Goal: Information Seeking & Learning: Learn about a topic

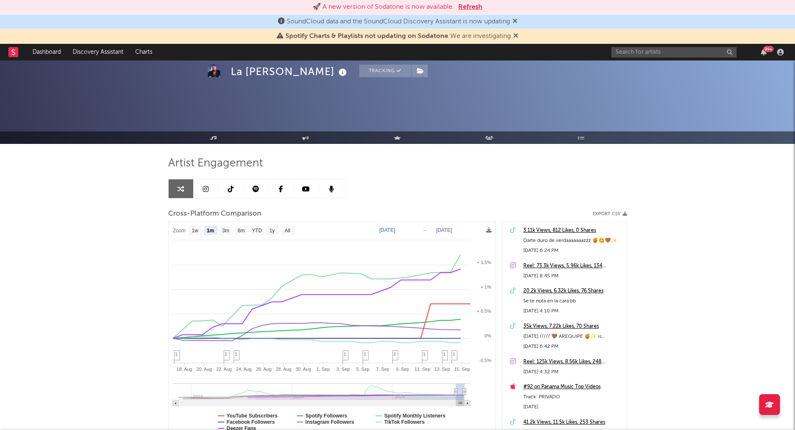
select select "1m"
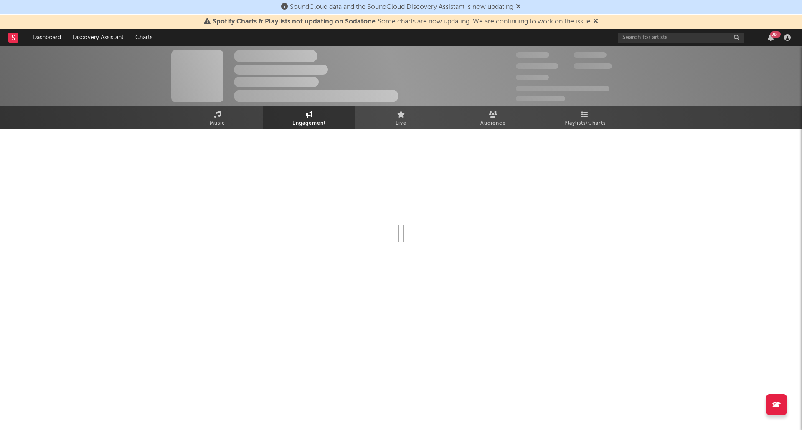
select select "1w"
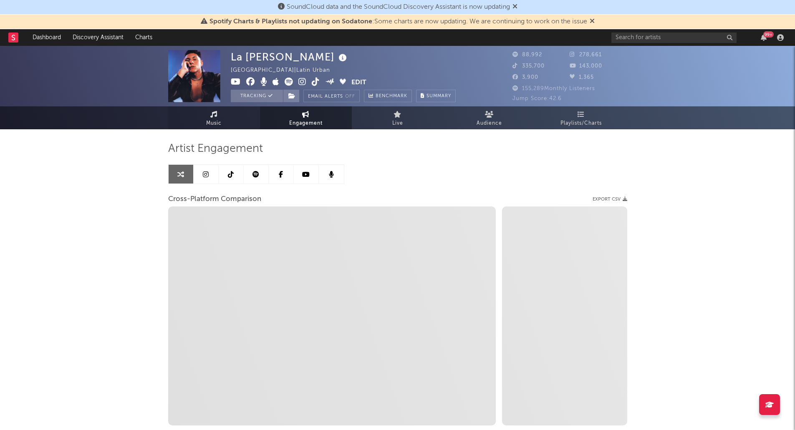
select select "1m"
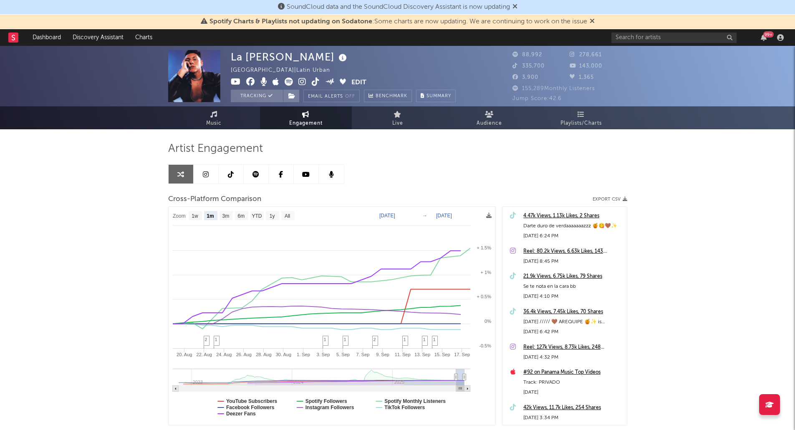
select select "1m"
click at [49, 36] on link "Dashboard" at bounding box center [47, 37] width 40 height 17
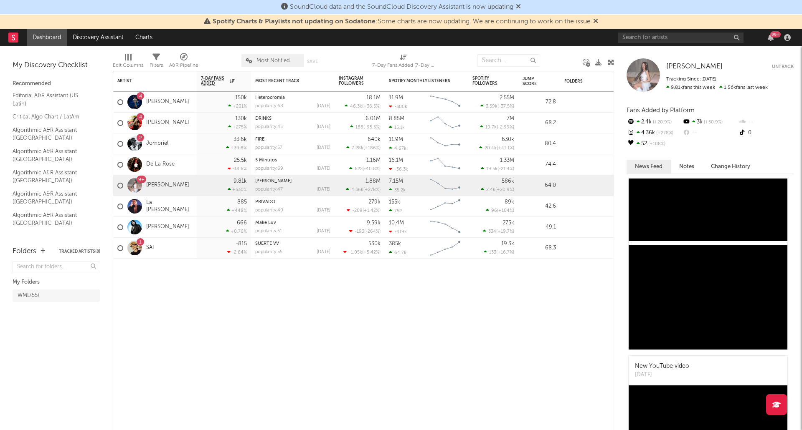
scroll to position [746, 0]
click at [142, 180] on div "9+" at bounding box center [141, 180] width 6 height 0
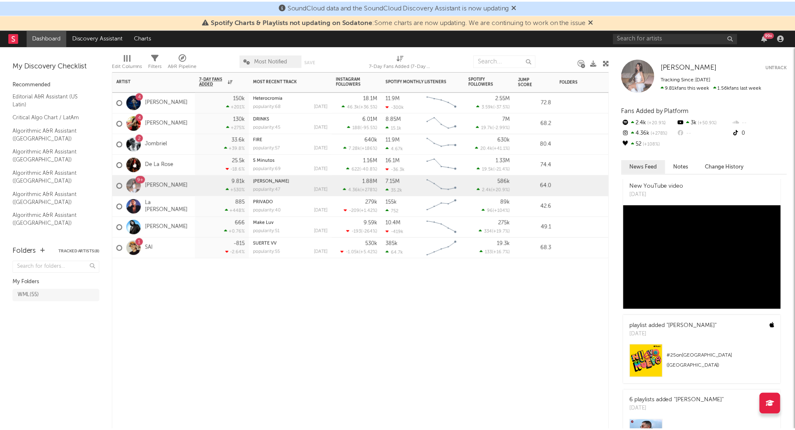
scroll to position [0, 0]
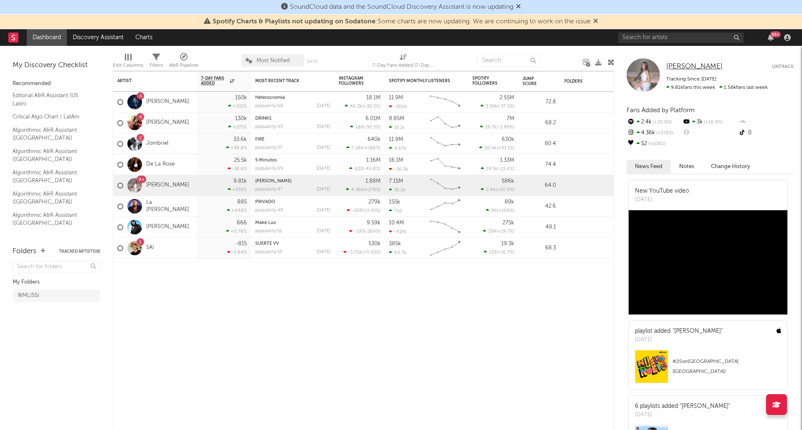
click at [687, 67] on span "[PERSON_NAME]" at bounding box center [694, 66] width 56 height 7
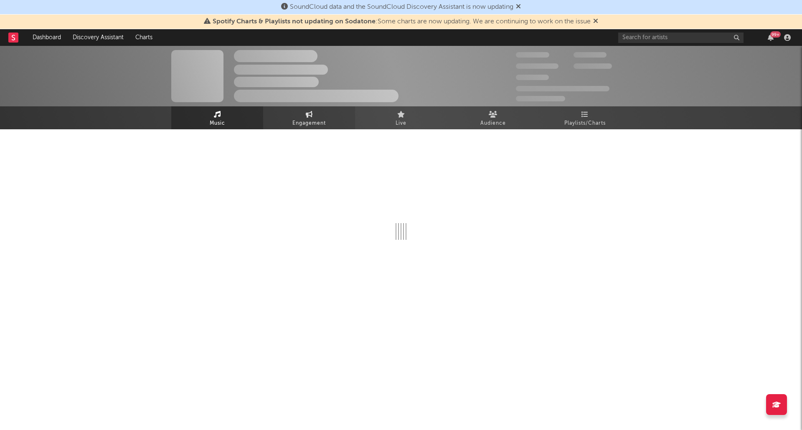
click at [326, 120] on link "Engagement" at bounding box center [309, 117] width 92 height 23
select select "1w"
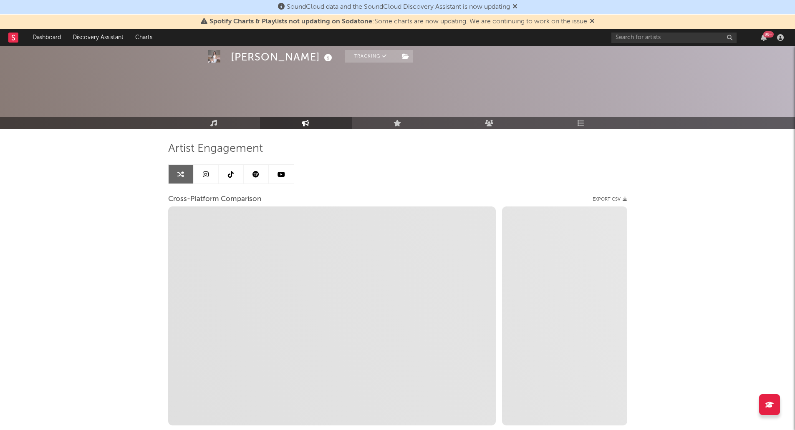
select select "1m"
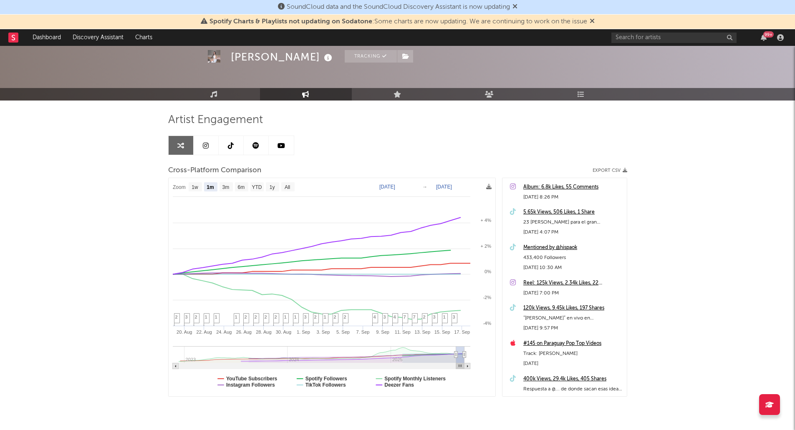
scroll to position [42, 0]
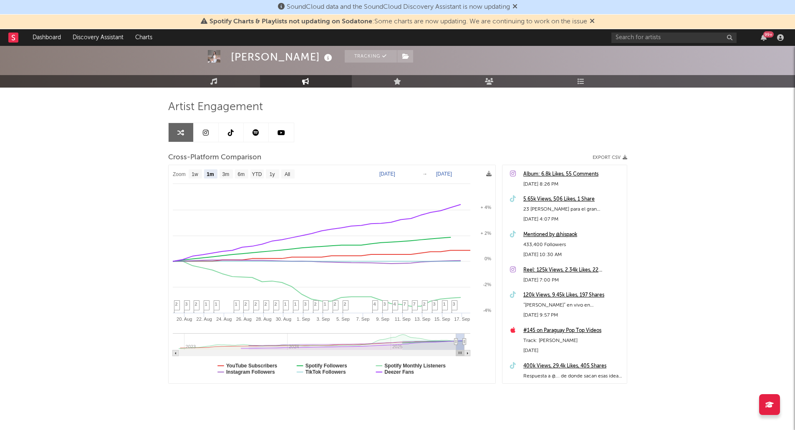
click at [572, 235] on div "Mentioned by @hispaok" at bounding box center [572, 235] width 99 height 10
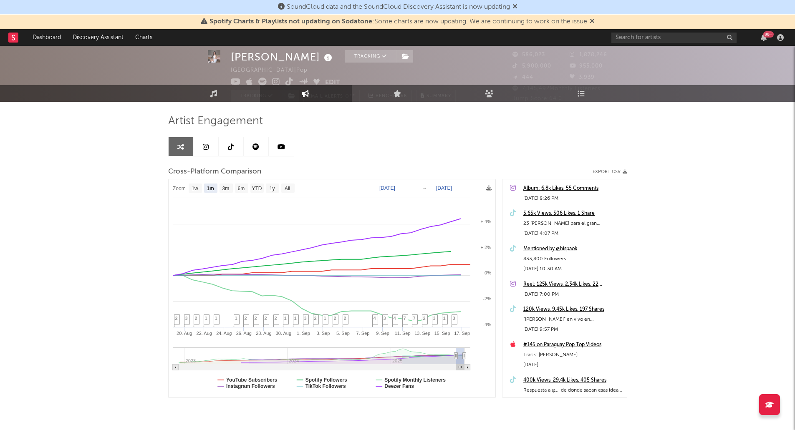
scroll to position [54, 0]
